Goal: Transaction & Acquisition: Purchase product/service

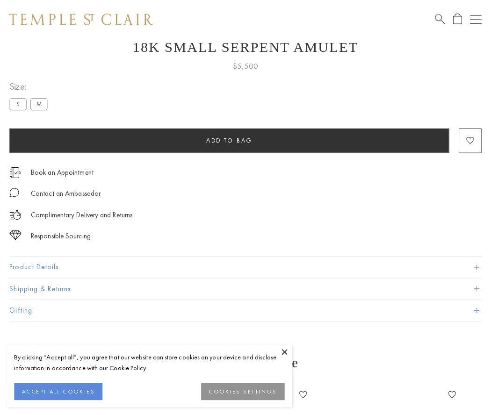
scroll to position [37, 0]
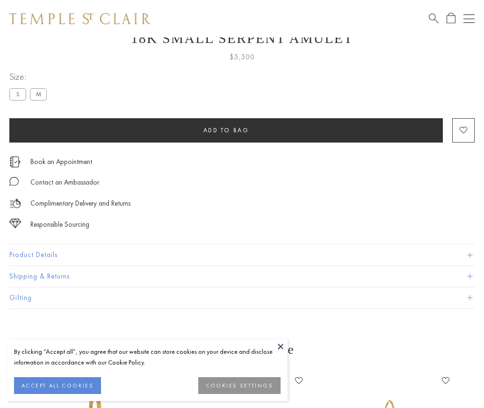
click at [226, 130] on span "Add to bag" at bounding box center [226, 130] width 46 height 8
